Goal: Navigation & Orientation: Find specific page/section

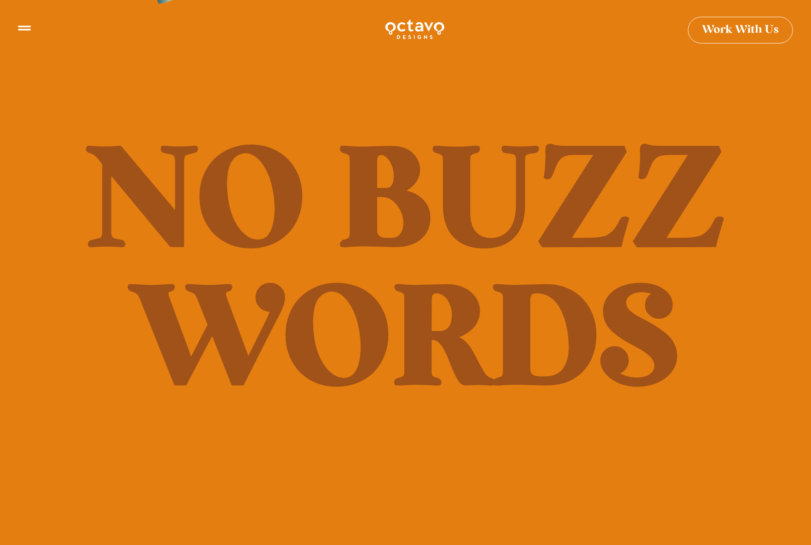
click at [20, 27] on icon at bounding box center [24, 24] width 13 height 13
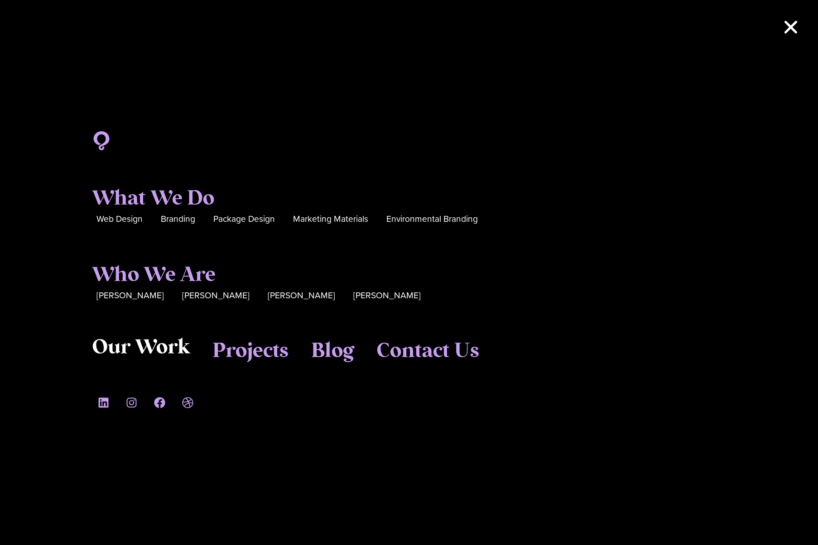
click at [149, 346] on span "Our Work" at bounding box center [141, 348] width 98 height 24
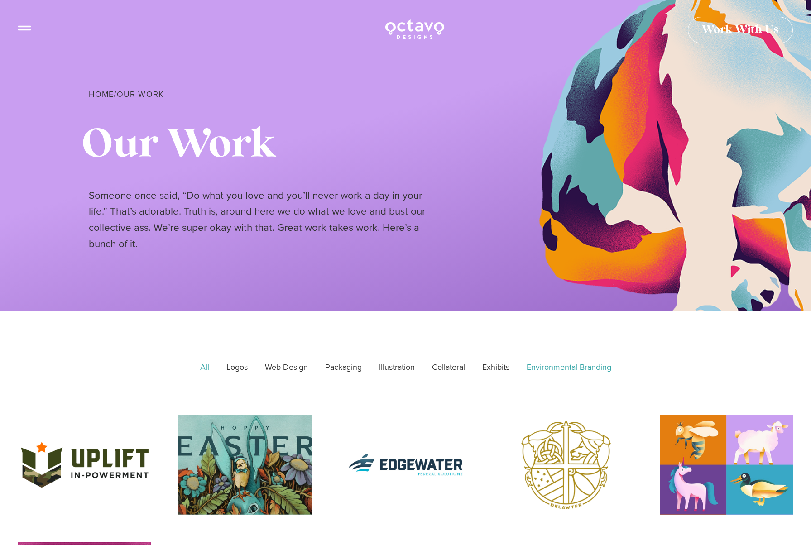
click at [573, 363] on link "Environmental Branding" at bounding box center [568, 368] width 97 height 23
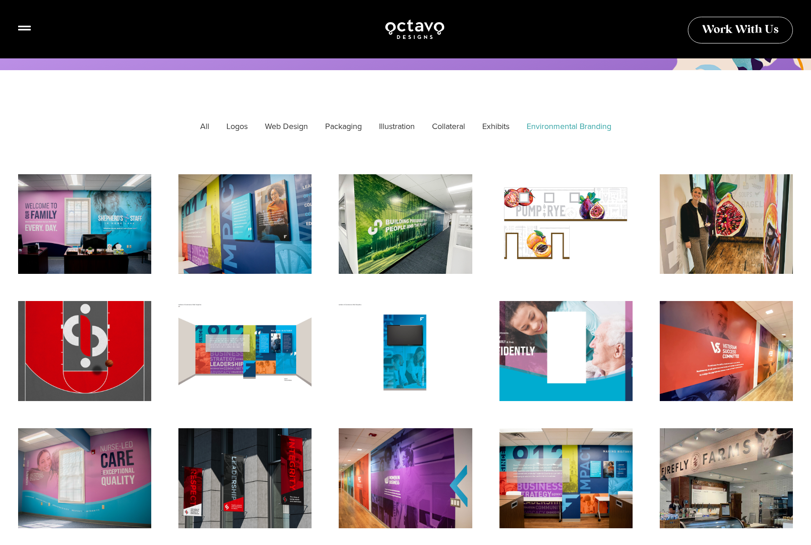
scroll to position [239, 0]
